Goal: Check status

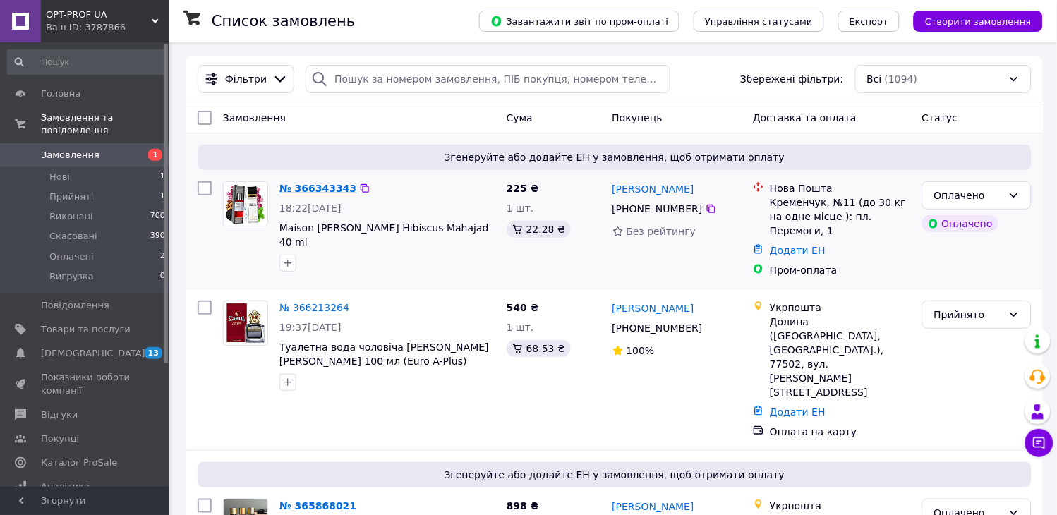
click at [310, 186] on link "№ 366343343" at bounding box center [317, 188] width 77 height 11
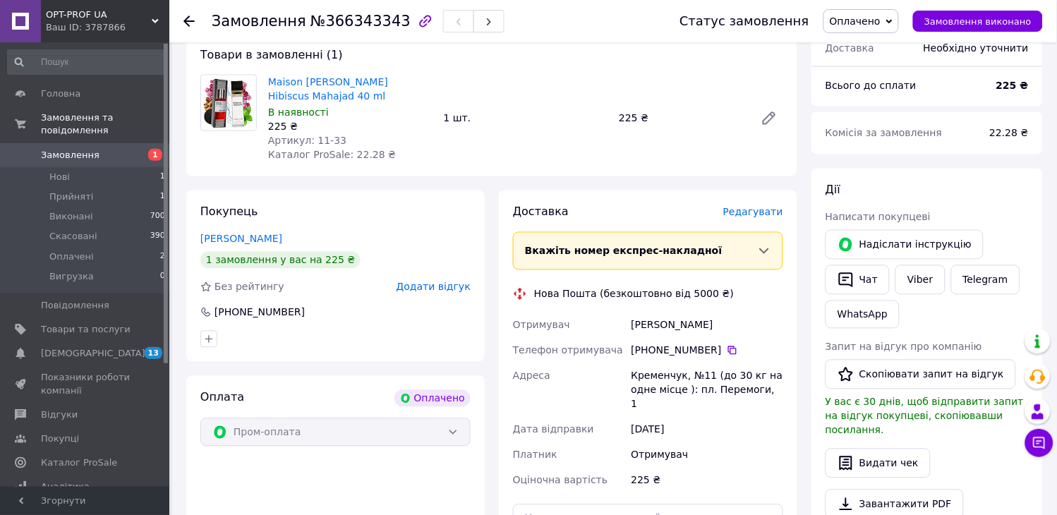
scroll to position [502, 0]
